Goal: Task Accomplishment & Management: Manage account settings

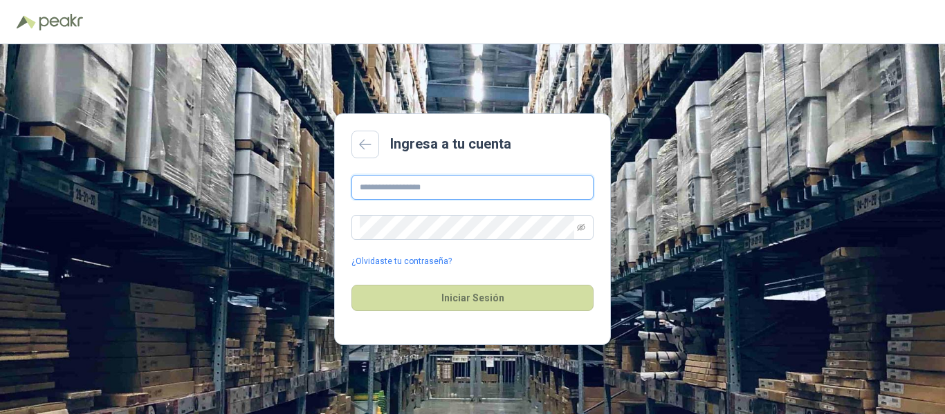
click at [438, 185] on input "text" at bounding box center [472, 187] width 242 height 25
type input "**********"
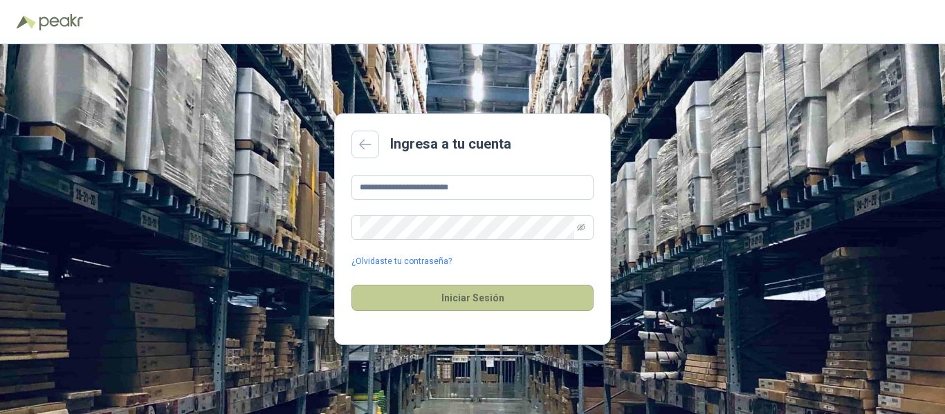
click at [452, 293] on button "Iniciar Sesión" at bounding box center [472, 298] width 242 height 26
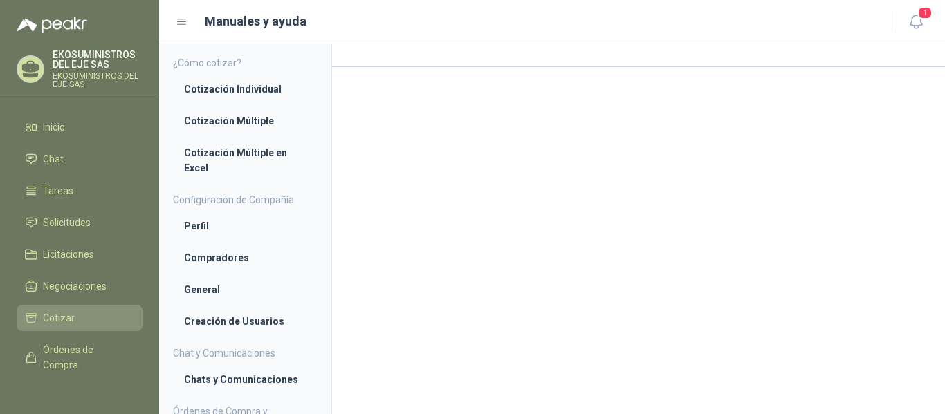
click at [59, 326] on link "Cotizar" at bounding box center [80, 318] width 126 height 26
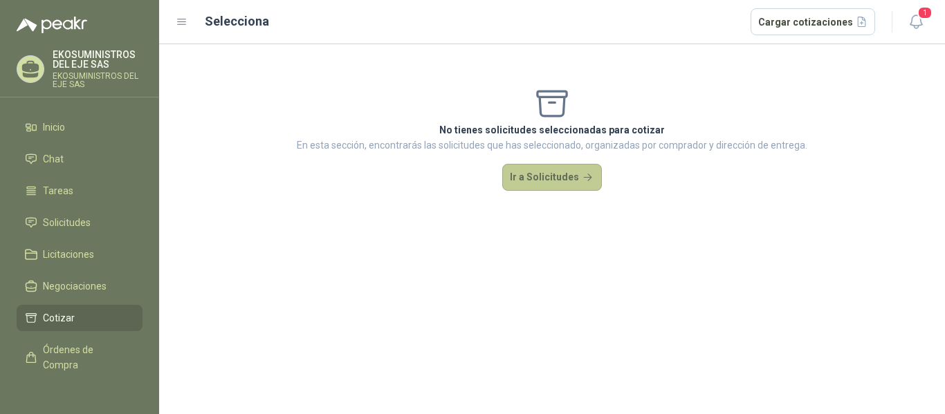
click at [561, 176] on button "Ir a Solicitudes" at bounding box center [552, 178] width 100 height 28
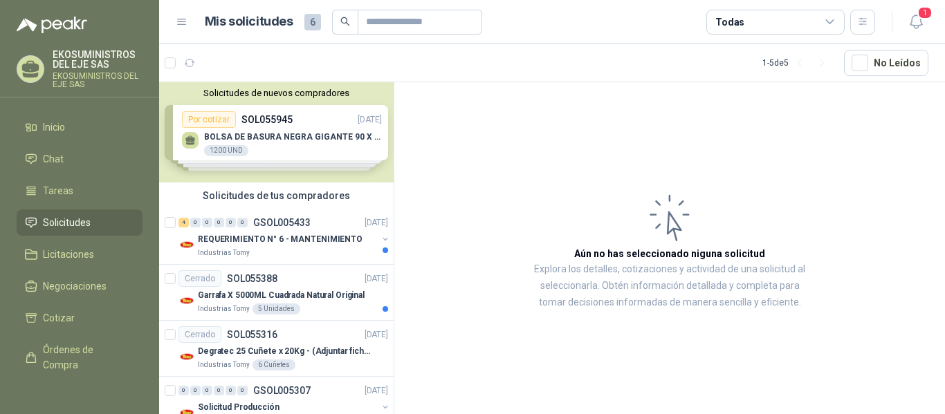
drag, startPoint x: 266, startPoint y: 149, endPoint x: 194, endPoint y: 140, distance: 73.2
click at [194, 140] on div "Solicitudes de nuevos compradores Por cotizar SOL055945 [DATE] BOLSA DE BASURA …" at bounding box center [276, 132] width 234 height 100
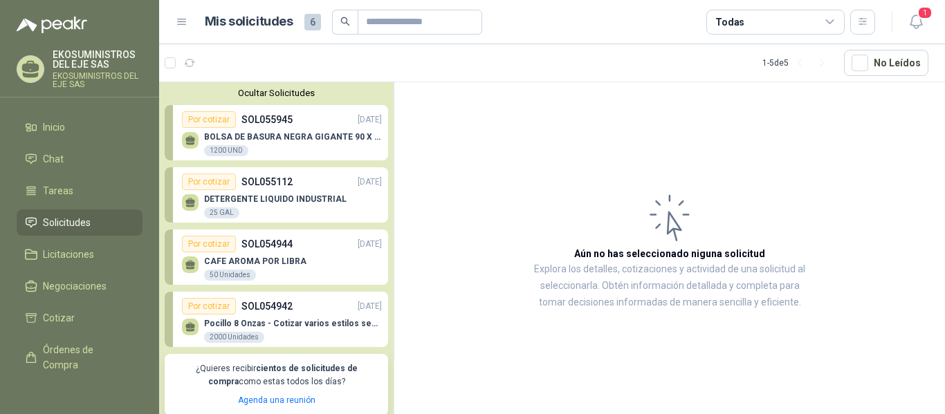
click at [189, 203] on icon at bounding box center [190, 201] width 10 height 6
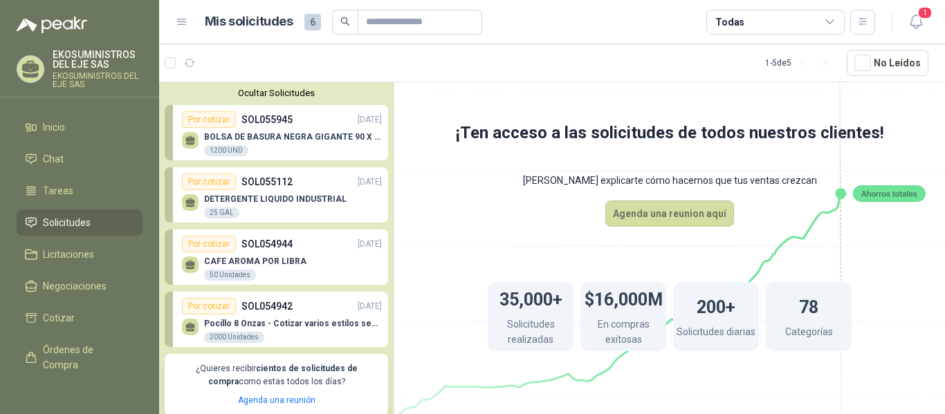
click at [187, 203] on icon at bounding box center [190, 201] width 10 height 6
click at [211, 183] on div "Por cotizar" at bounding box center [209, 182] width 54 height 17
click at [290, 136] on p "BOLSA DE BASURA NEGRA GIGANTE 90 X 120" at bounding box center [293, 137] width 178 height 10
click at [216, 115] on div "Por cotizar" at bounding box center [209, 119] width 54 height 17
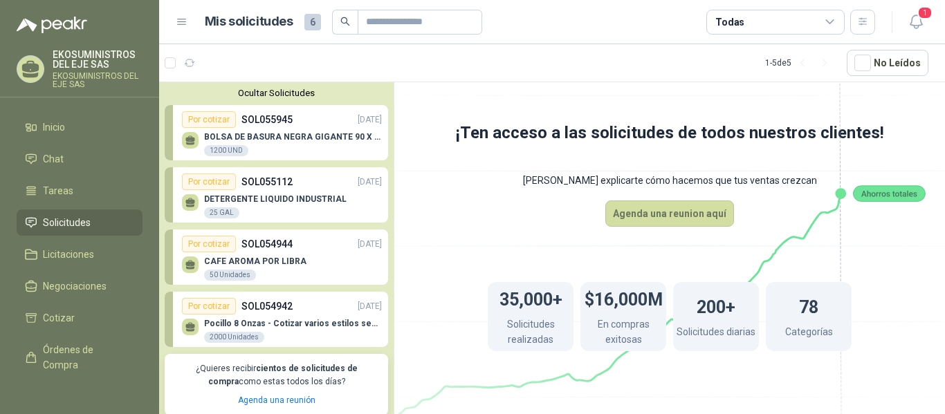
click at [215, 256] on div "CAFE AROMA POR LIBRA 50 Unidades" at bounding box center [282, 266] width 200 height 29
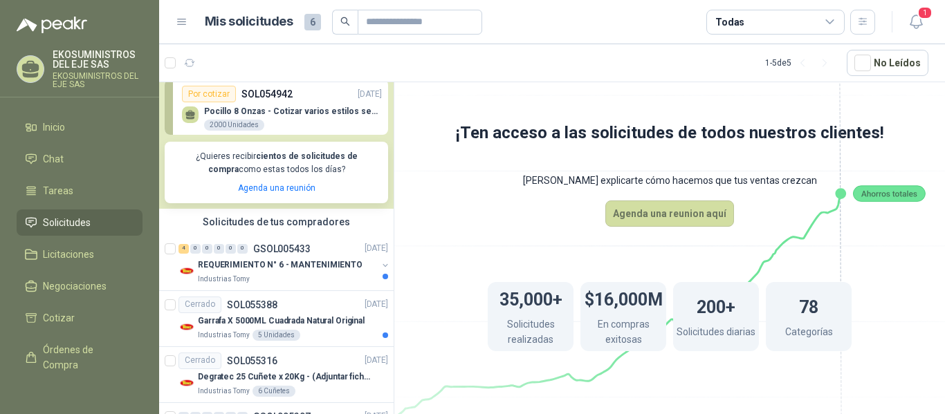
scroll to position [221, 0]
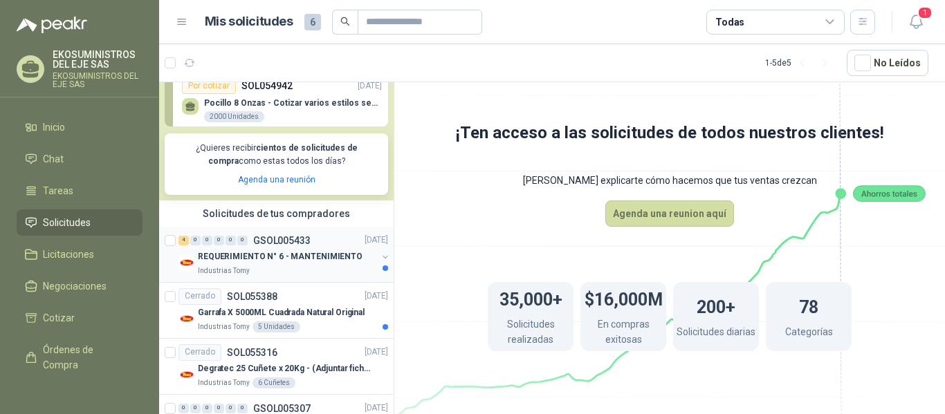
click at [285, 253] on p "REQUERIMIENTO N° 6 - MANTENIMIENTO" at bounding box center [280, 256] width 165 height 13
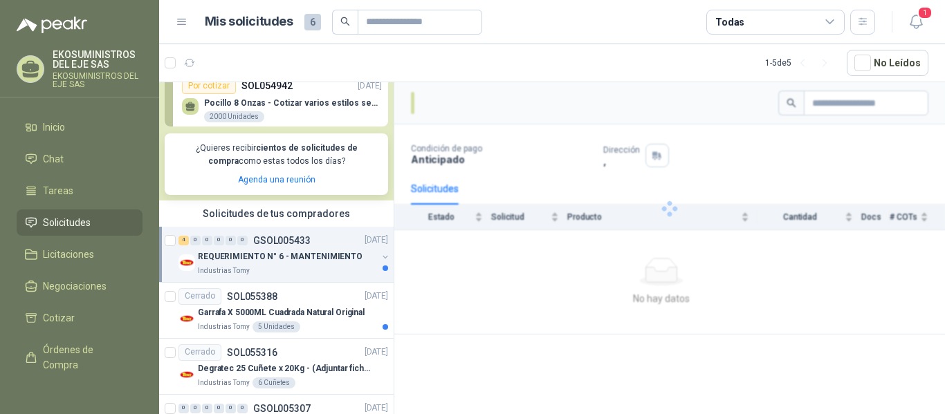
click at [206, 255] on p "REQUERIMIENTO N° 6 - MANTENIMIENTO" at bounding box center [280, 256] width 165 height 13
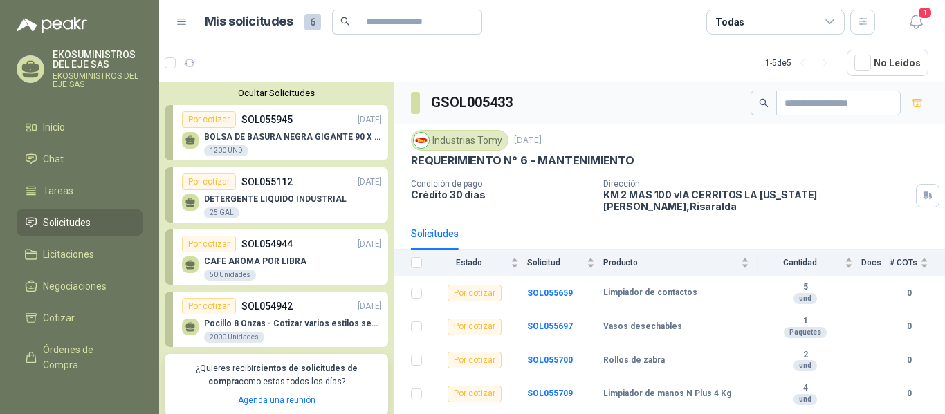
click at [334, 135] on p "BOLSA DE BASURA NEGRA GIGANTE 90 X 120" at bounding box center [293, 137] width 178 height 10
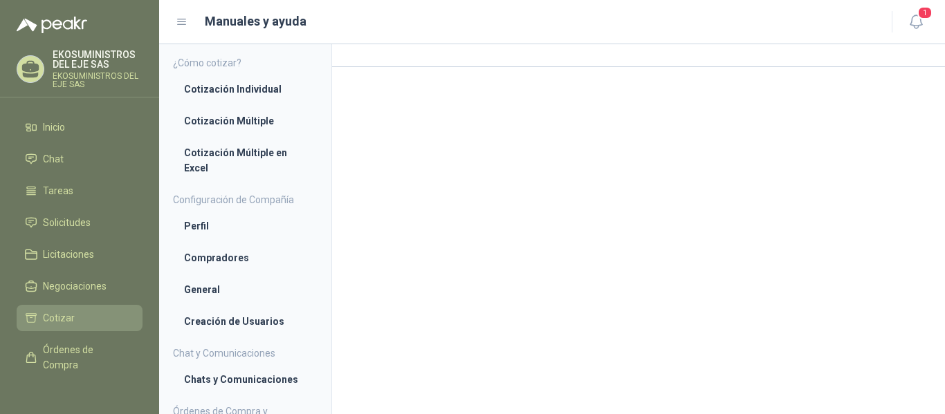
click at [62, 319] on span "Cotizar" at bounding box center [59, 317] width 32 height 15
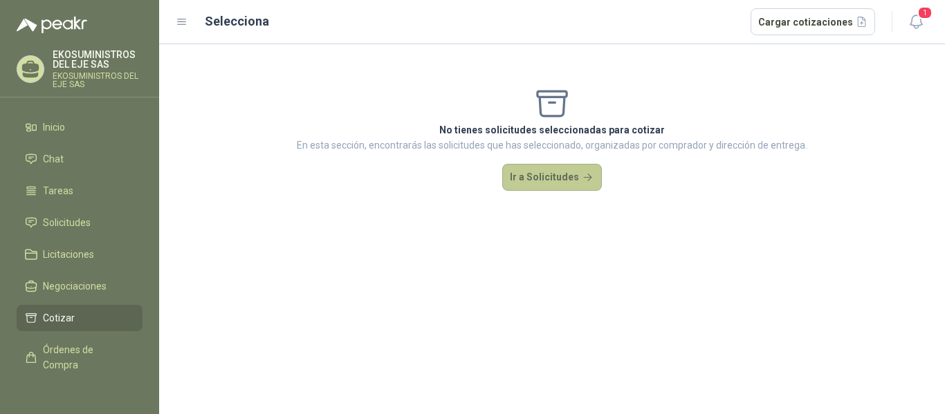
click at [544, 178] on button "Ir a Solicitudes" at bounding box center [552, 178] width 100 height 28
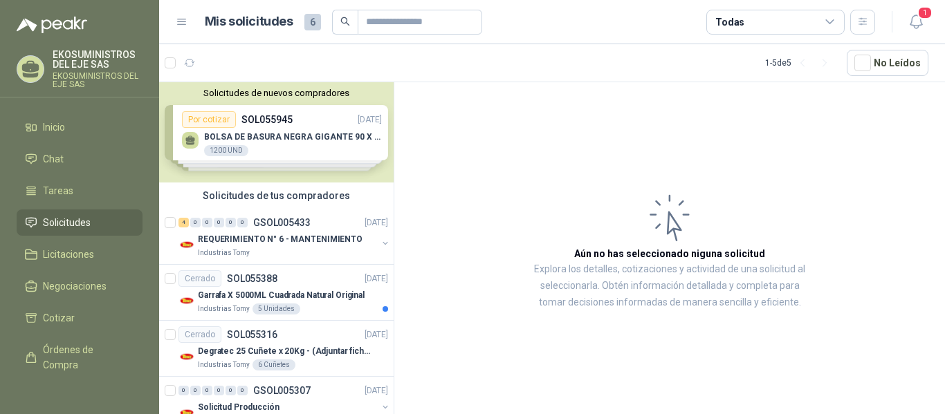
click at [541, 178] on article "Aún no has seleccionado niguna solicitud Explora los detalles, cotizaciones y a…" at bounding box center [669, 250] width 550 height 337
click at [296, 122] on div "Solicitudes de nuevos compradores Por cotizar SOL055945 [DATE] BOLSA DE BASURA …" at bounding box center [276, 132] width 234 height 100
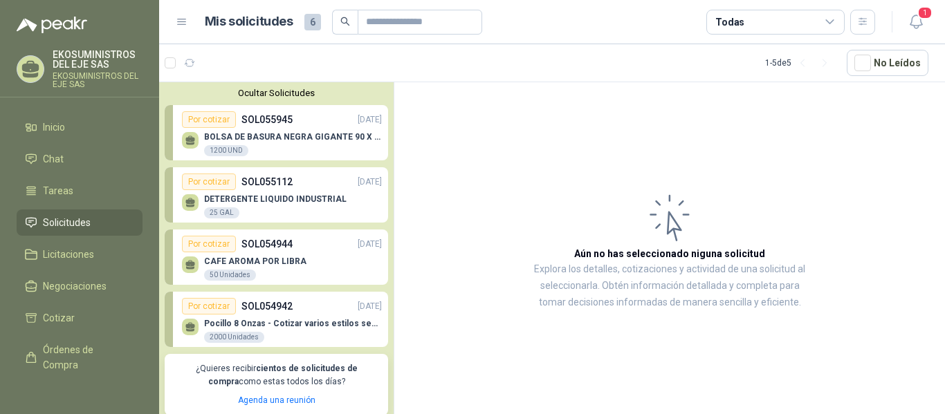
click at [296, 122] on div "Por cotizar SOL055945 [DATE]" at bounding box center [282, 119] width 200 height 17
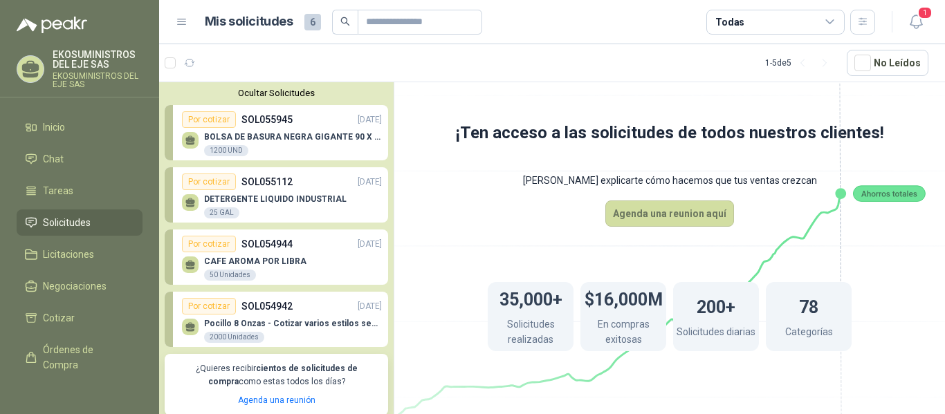
click at [296, 138] on p "BOLSA DE BASURA NEGRA GIGANTE 90 X 120" at bounding box center [293, 137] width 178 height 10
click at [202, 122] on div "Por cotizar" at bounding box center [209, 119] width 54 height 17
click at [193, 140] on icon at bounding box center [190, 139] width 10 height 6
click at [251, 194] on div "DETERGENTE LIQUIDO INDUSTRIAL 25 GAL" at bounding box center [282, 204] width 200 height 29
click at [370, 190] on div "Por cotizar SOL055112 [DATE]" at bounding box center [282, 182] width 200 height 17
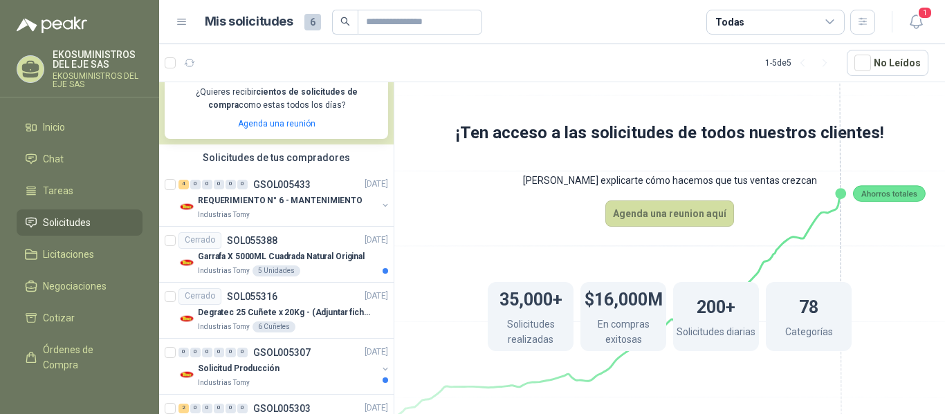
scroll to position [328, 0]
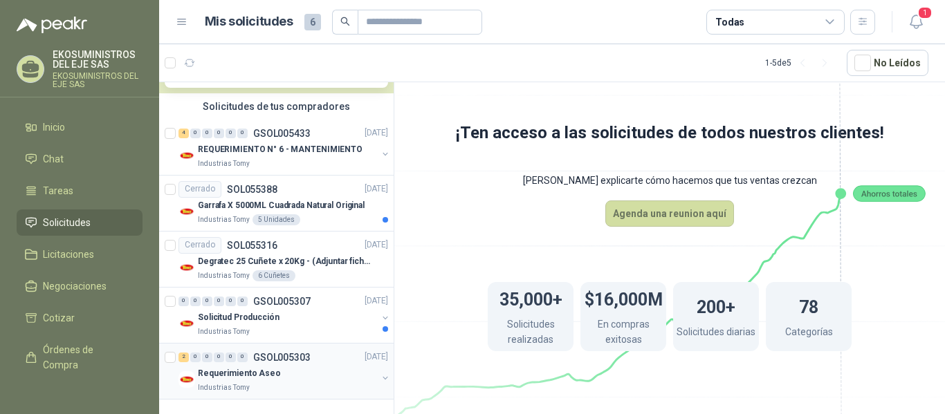
click at [272, 382] on div "Industrias Tomy" at bounding box center [287, 387] width 179 height 11
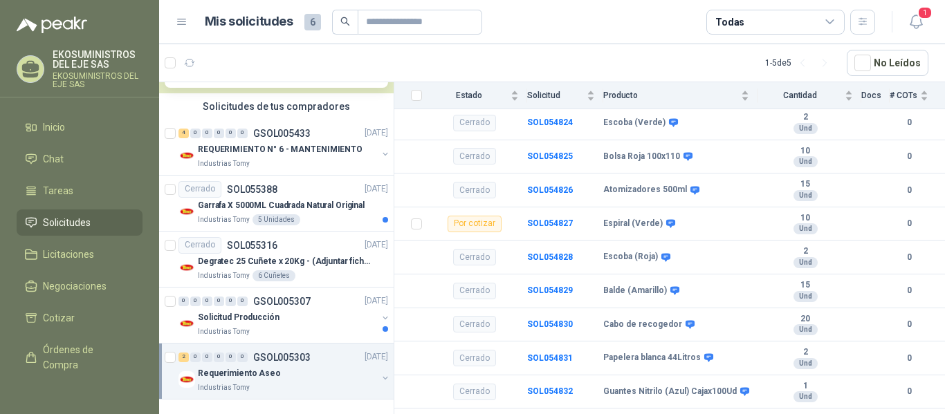
scroll to position [34, 0]
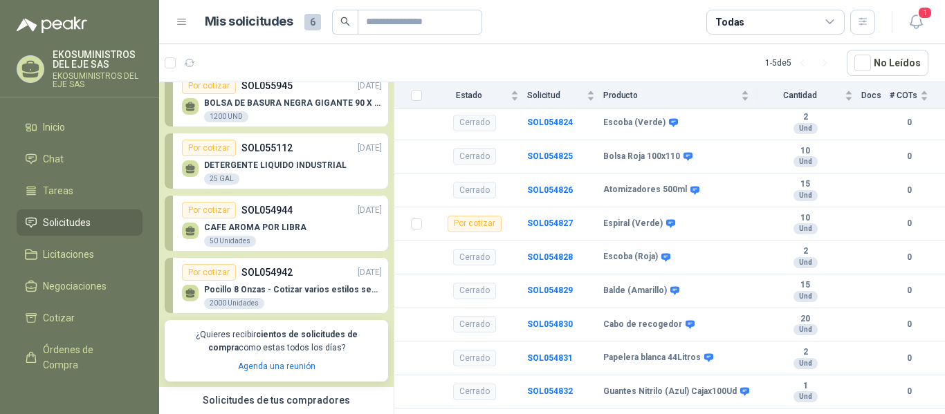
click at [209, 148] on div "Por cotizar" at bounding box center [209, 148] width 54 height 17
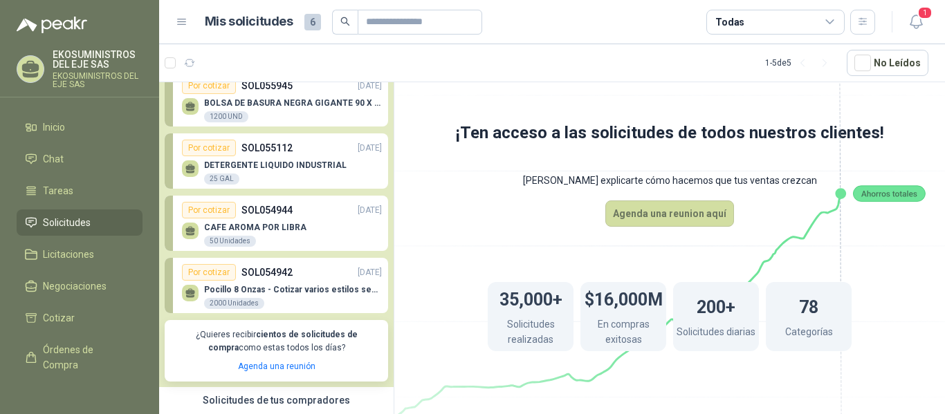
click at [210, 208] on div "Por cotizar" at bounding box center [209, 210] width 54 height 17
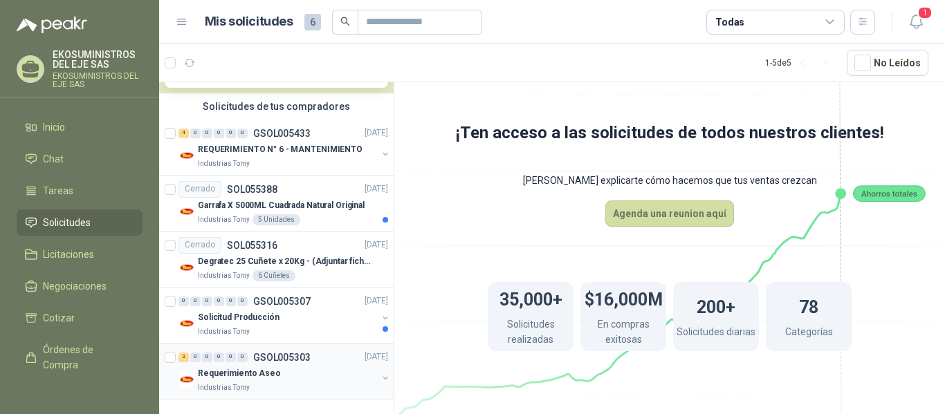
click at [295, 389] on div "Industrias Tomy" at bounding box center [287, 387] width 179 height 11
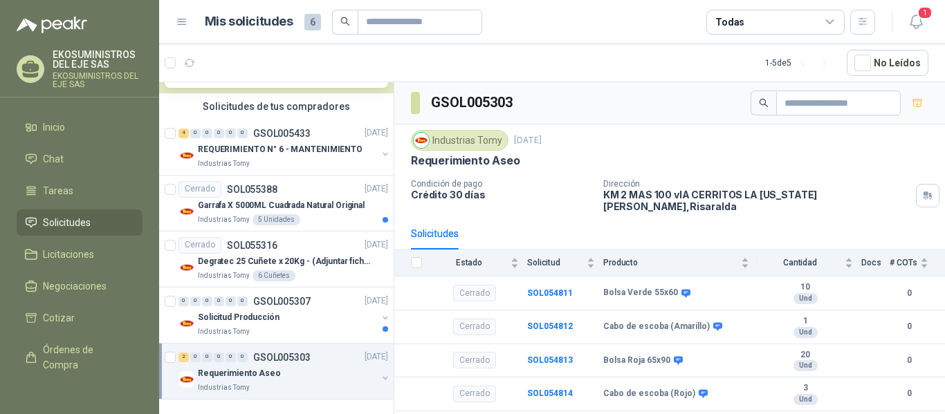
click at [274, 386] on div "Industrias Tomy" at bounding box center [287, 387] width 179 height 11
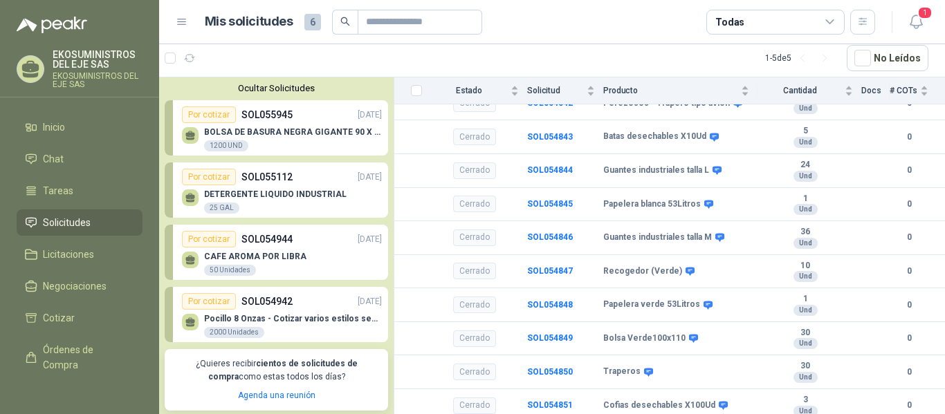
click at [208, 131] on p "BOLSA DE BASURA NEGRA GIGANTE 90 X 120" at bounding box center [293, 132] width 178 height 10
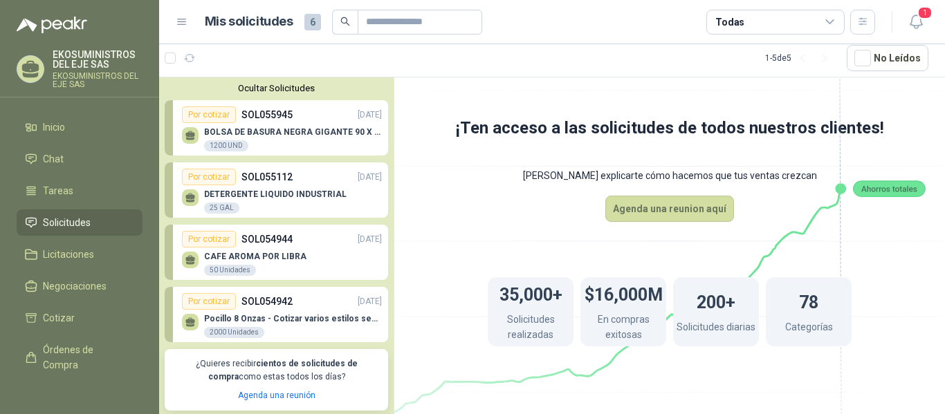
click at [271, 238] on p "SOL054944" at bounding box center [266, 239] width 51 height 15
click at [241, 313] on div "Pocillo 8 Onzas - Cotizar varios estilos según fotos adjuntas Fecha de Entrega:…" at bounding box center [282, 324] width 200 height 29
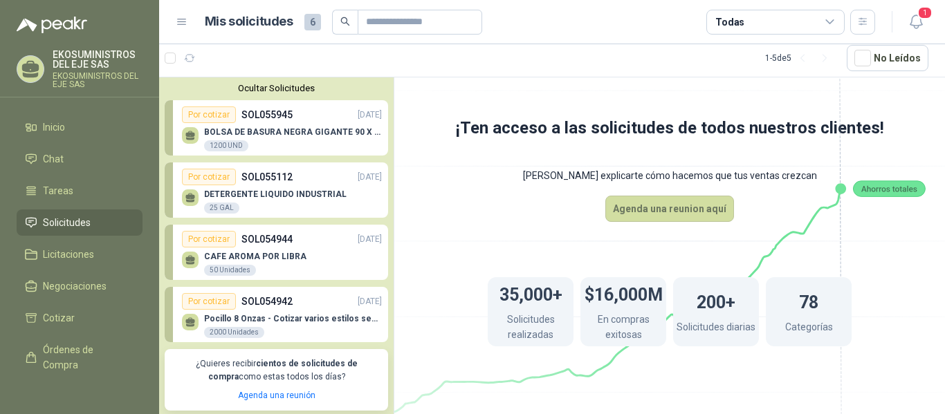
click at [203, 301] on div "Por cotizar" at bounding box center [209, 301] width 54 height 17
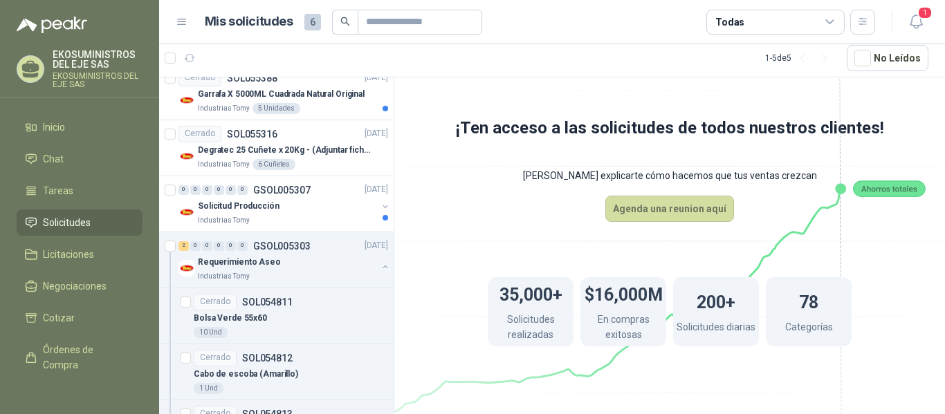
scroll to position [463, 0]
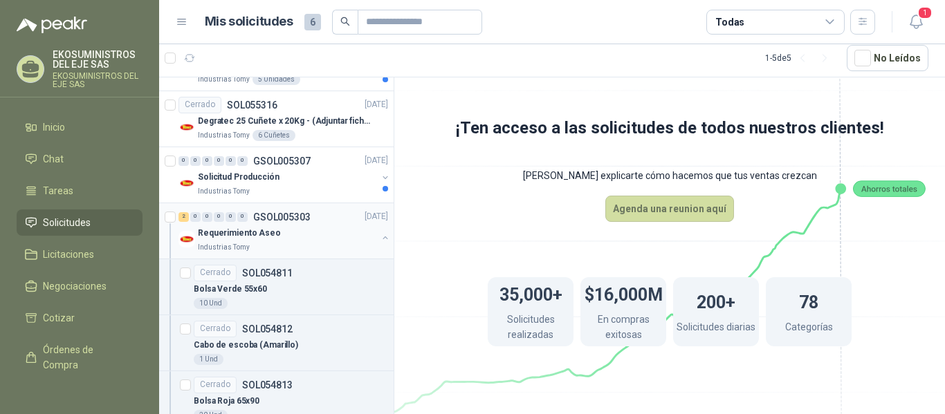
click at [270, 241] on div "Requerimiento Aseo" at bounding box center [287, 233] width 179 height 17
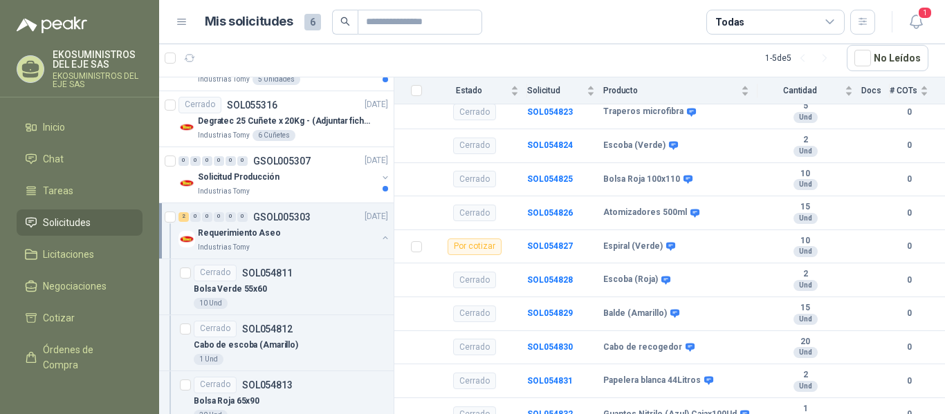
scroll to position [583, 0]
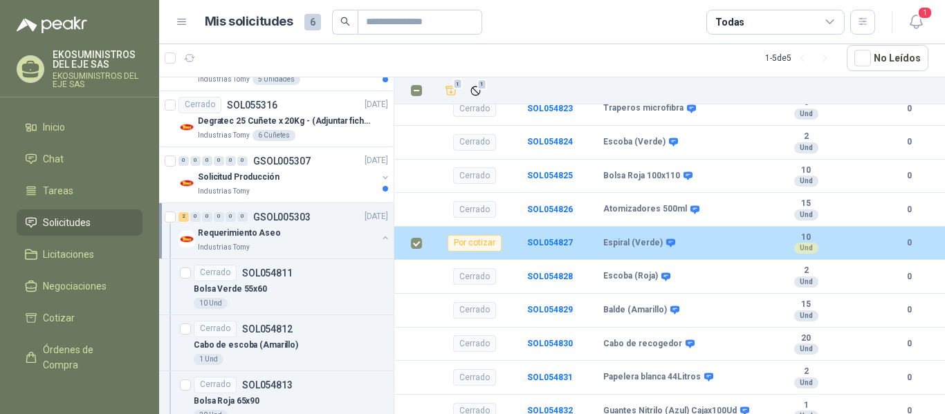
click at [480, 235] on div "Por cotizar" at bounding box center [474, 243] width 54 height 17
click at [458, 235] on div "Por cotizar" at bounding box center [474, 243] width 54 height 17
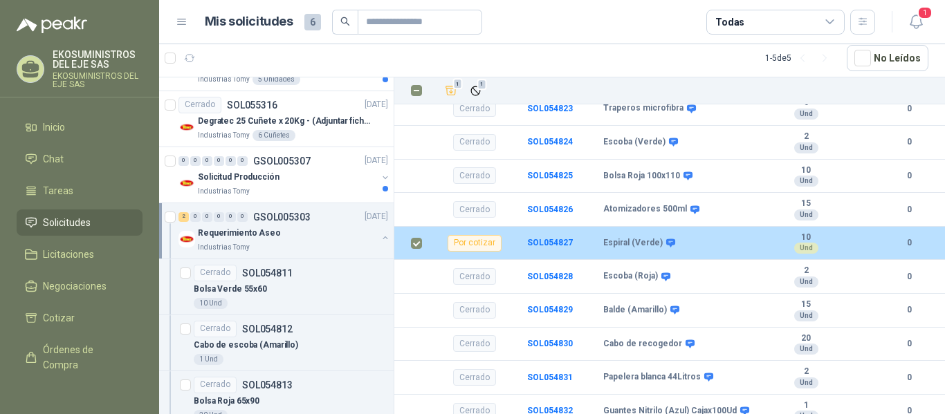
click at [481, 235] on div "Por cotizar" at bounding box center [474, 243] width 54 height 17
click at [519, 241] on td "Por cotizar" at bounding box center [478, 244] width 97 height 34
